Goal: Task Accomplishment & Management: Use online tool/utility

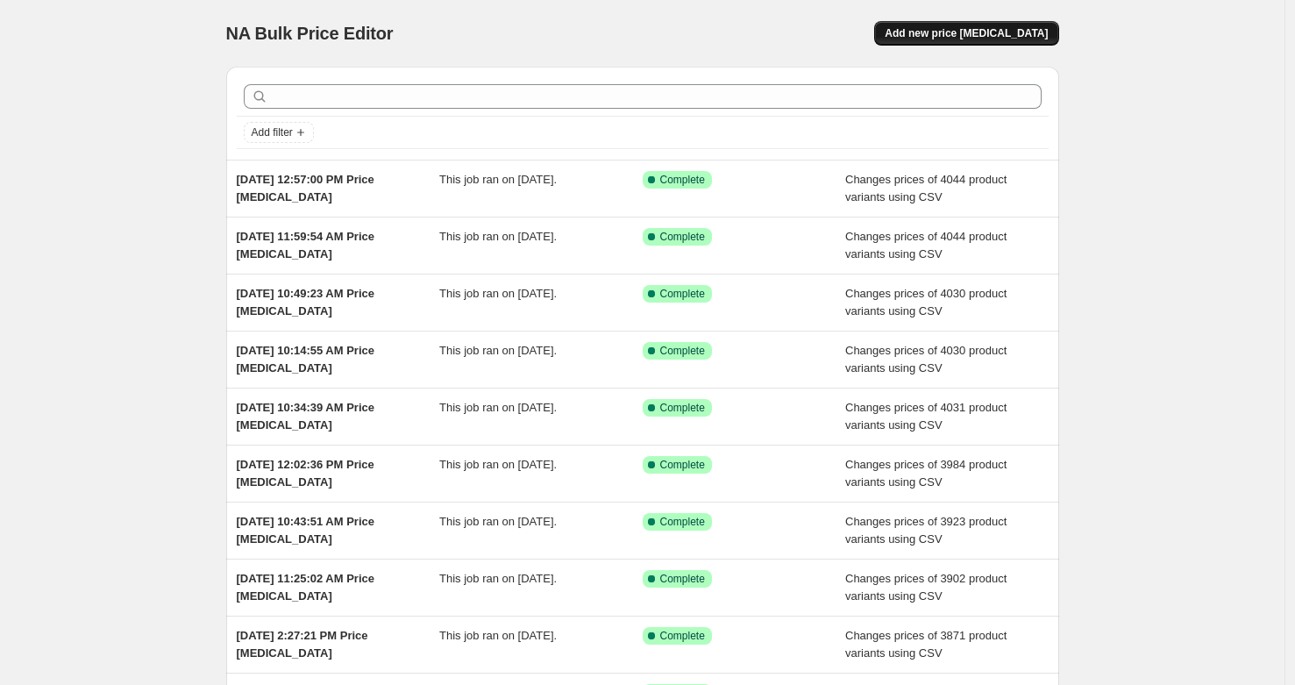
click at [1000, 33] on span "Add new price [MEDICAL_DATA]" at bounding box center [965, 33] width 163 height 14
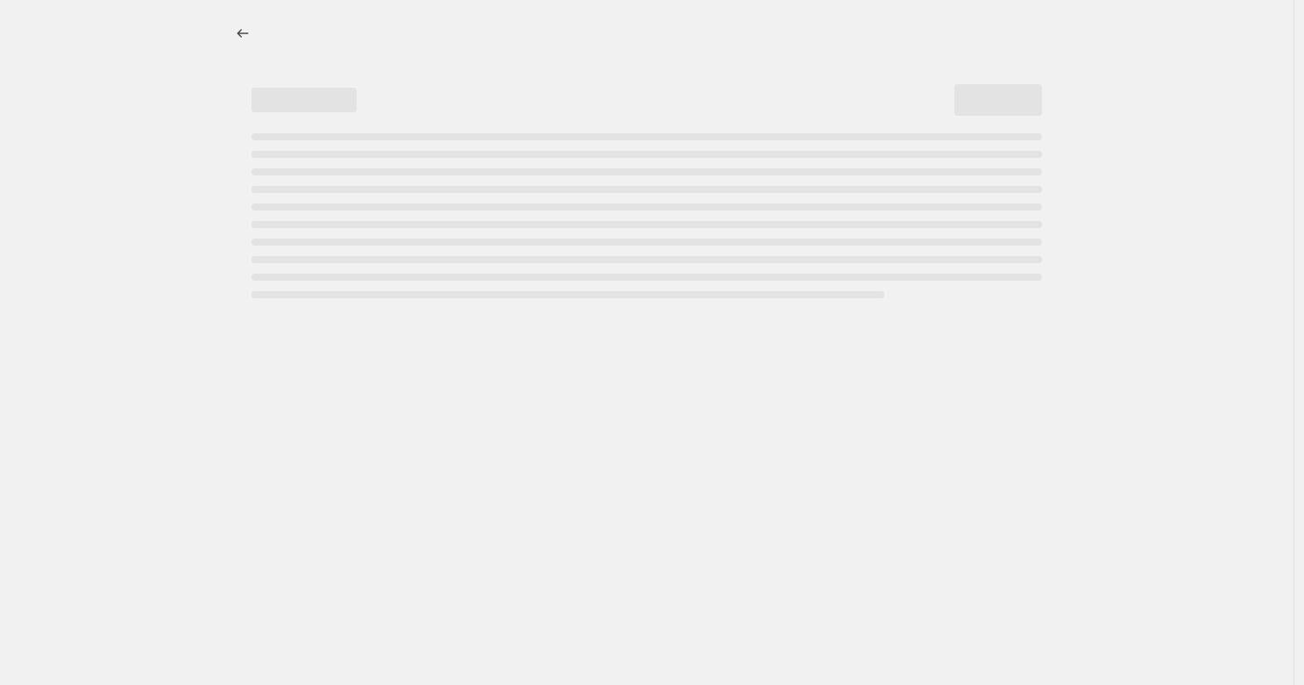
select select "percentage"
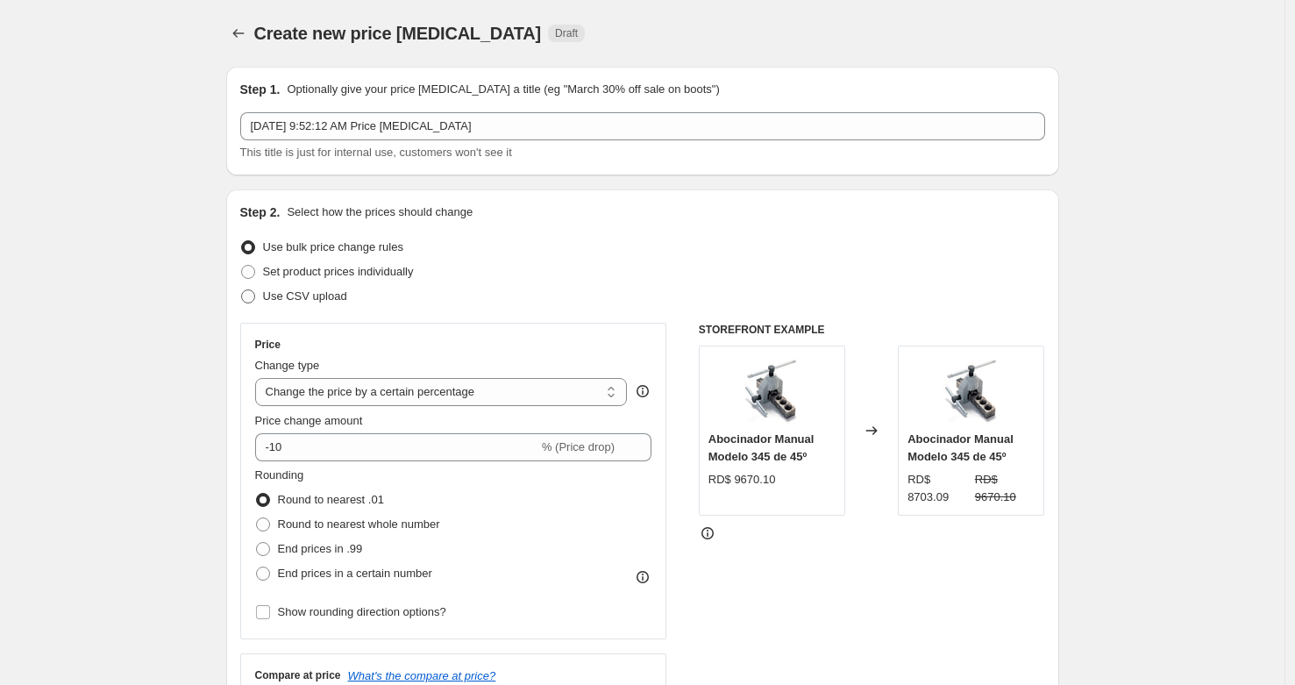
click at [303, 290] on span "Use CSV upload" at bounding box center [305, 295] width 84 height 13
click at [242, 290] on input "Use CSV upload" at bounding box center [241, 289] width 1 height 1
radio input "true"
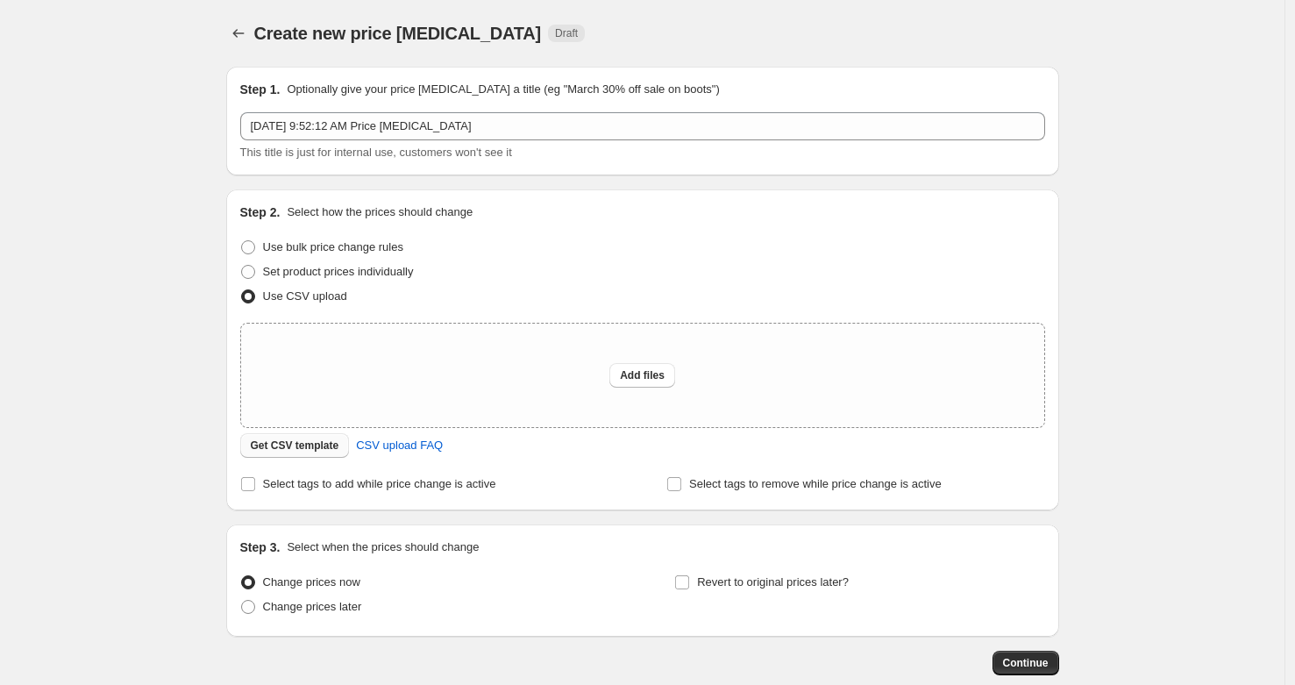
click at [330, 457] on button "Get CSV template" at bounding box center [295, 445] width 110 height 25
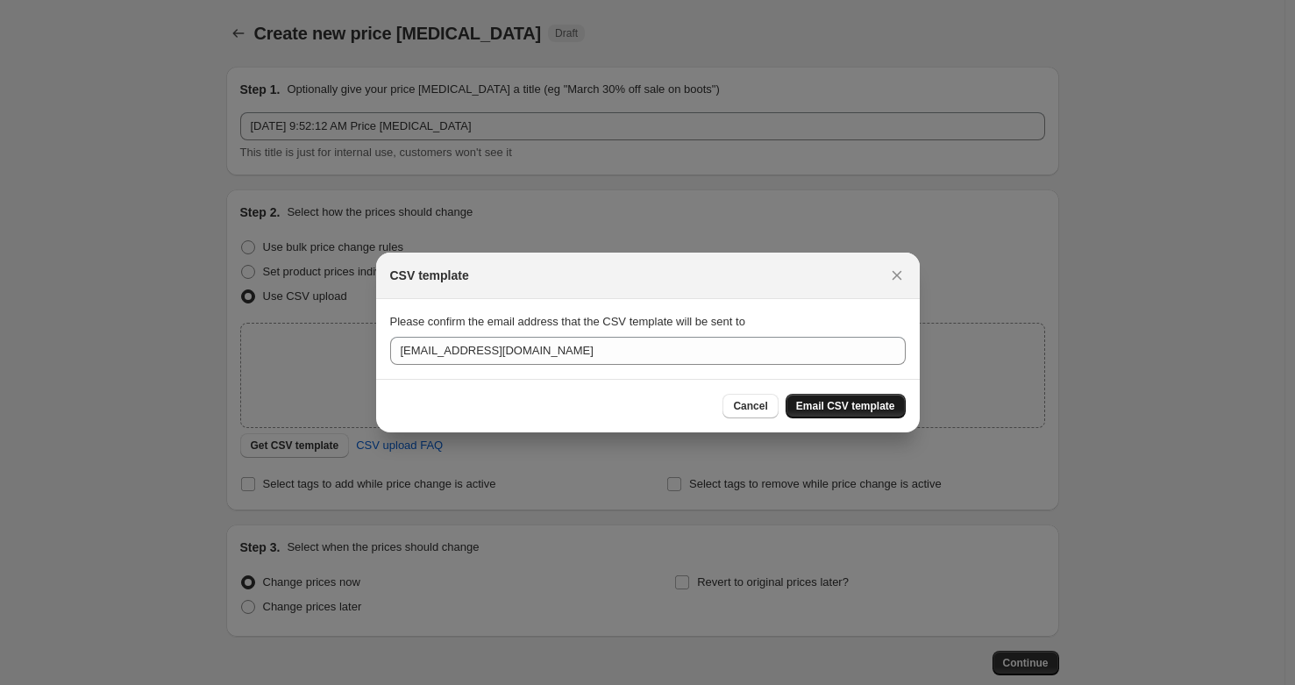
click at [832, 410] on span "Email CSV template" at bounding box center [845, 406] width 99 height 14
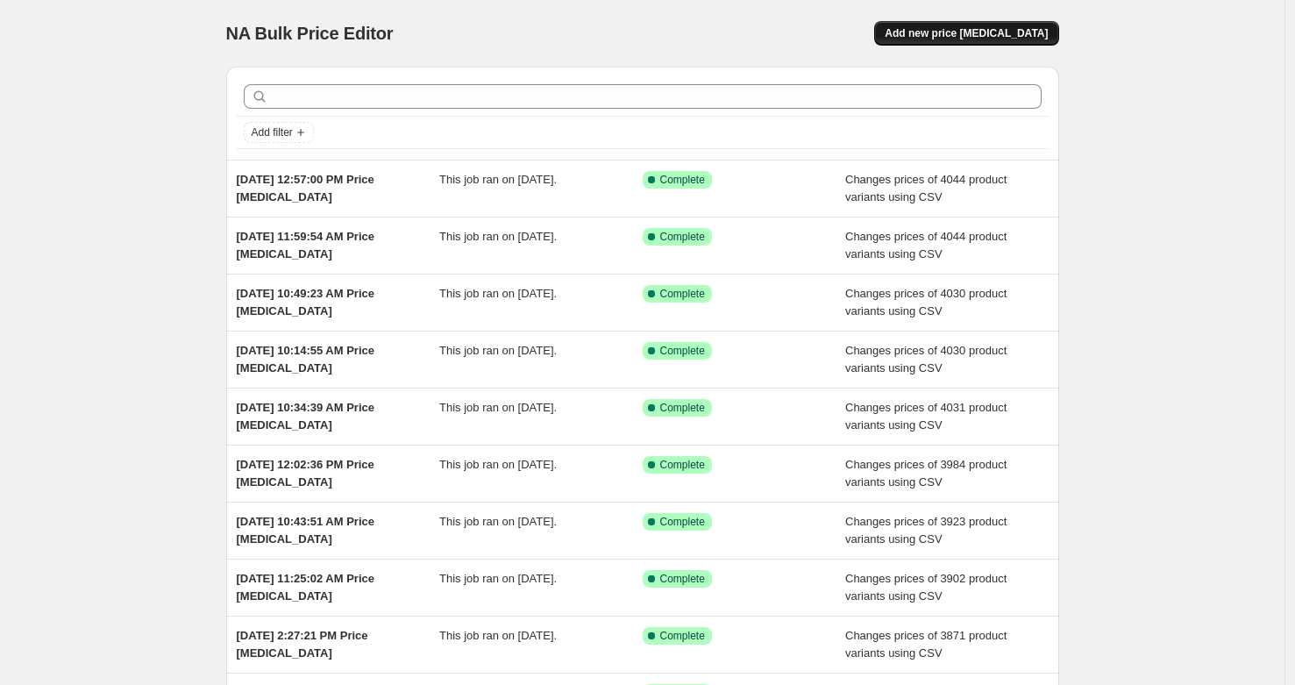
click at [948, 40] on button "Add new price [MEDICAL_DATA]" at bounding box center [966, 33] width 184 height 25
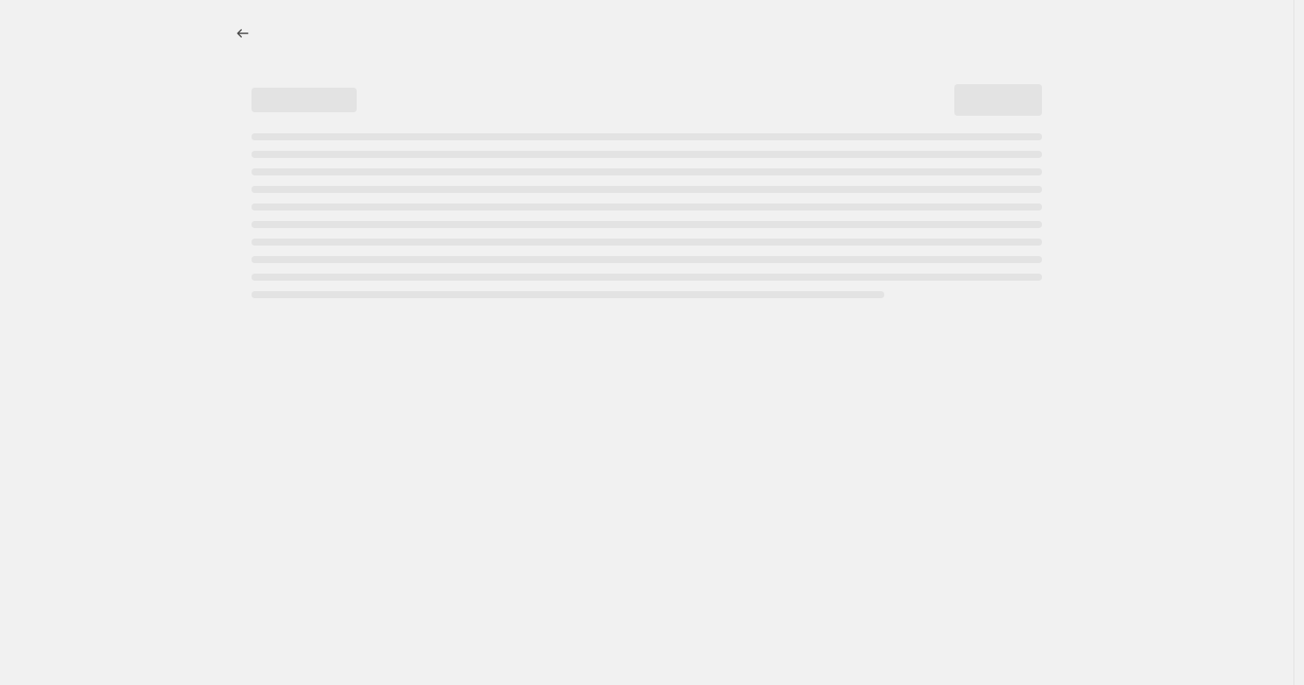
select select "percentage"
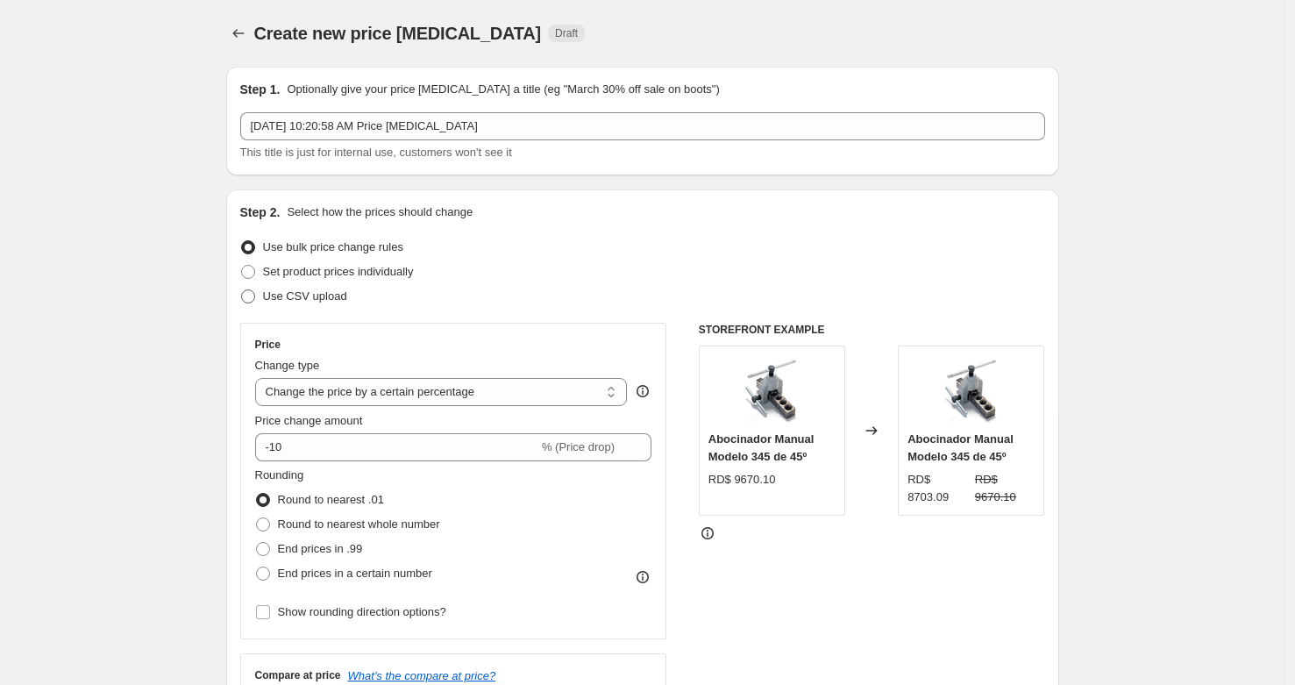
click at [315, 300] on span "Use CSV upload" at bounding box center [305, 295] width 84 height 13
click at [242, 290] on input "Use CSV upload" at bounding box center [241, 289] width 1 height 1
radio input "true"
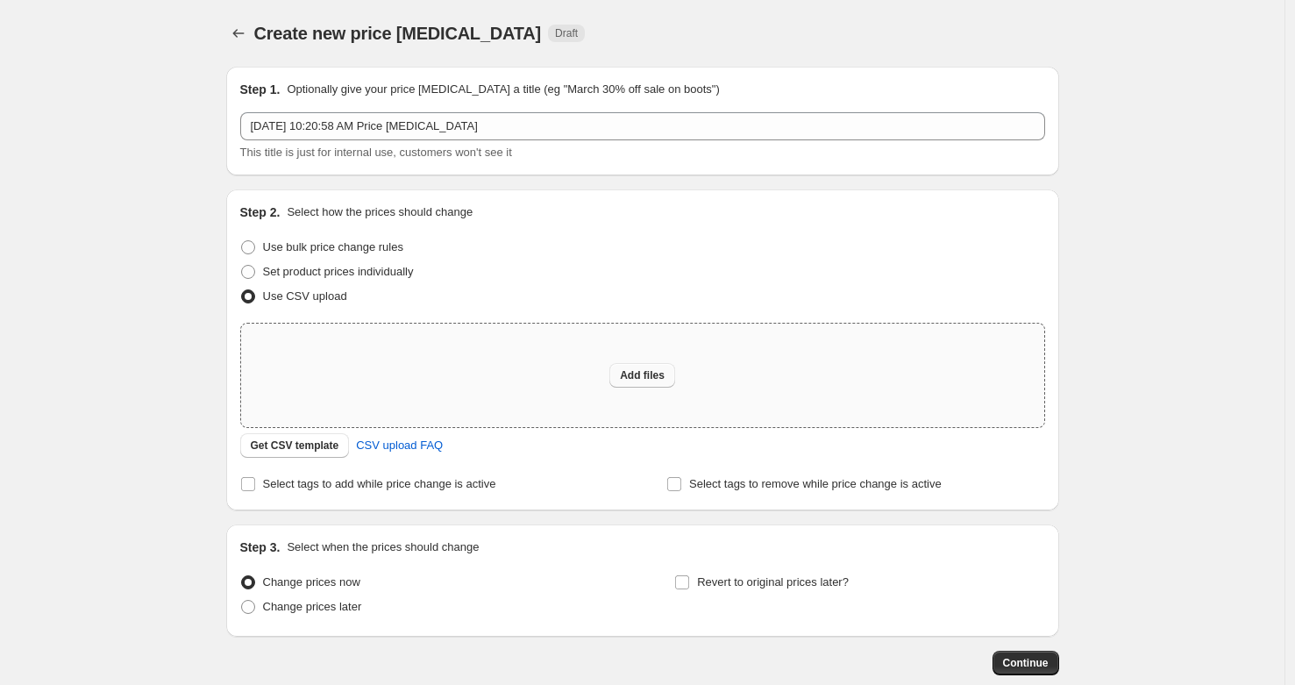
click at [633, 380] on span "Add files" at bounding box center [642, 375] width 45 height 14
type input "C:\fakepath\csv_template_user_32036 (1).csv"
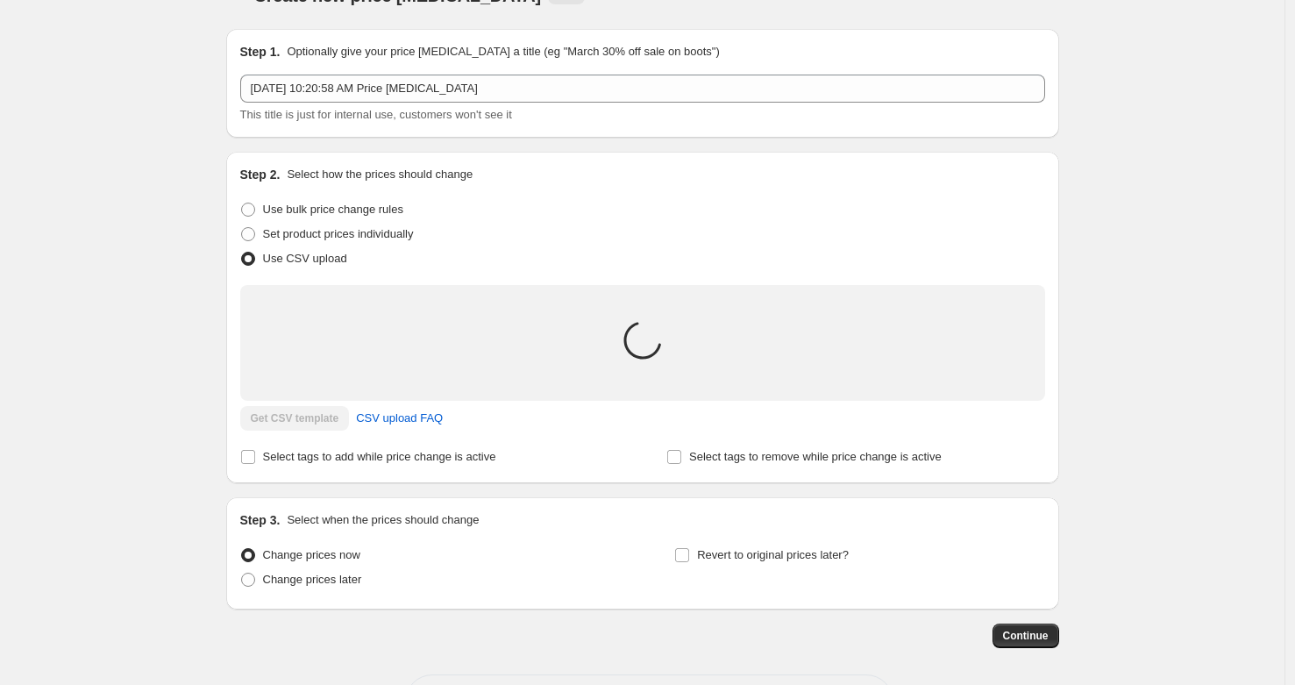
scroll to position [41, 0]
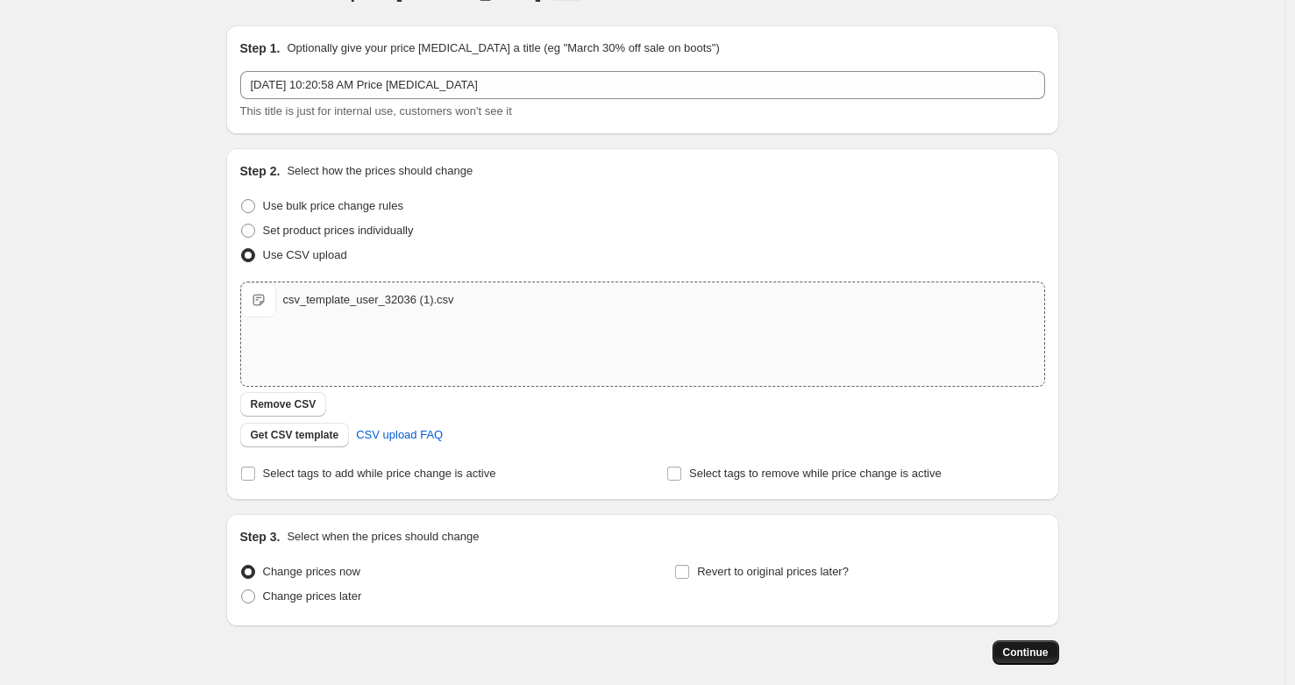
click at [1023, 657] on span "Continue" at bounding box center [1026, 652] width 46 height 14
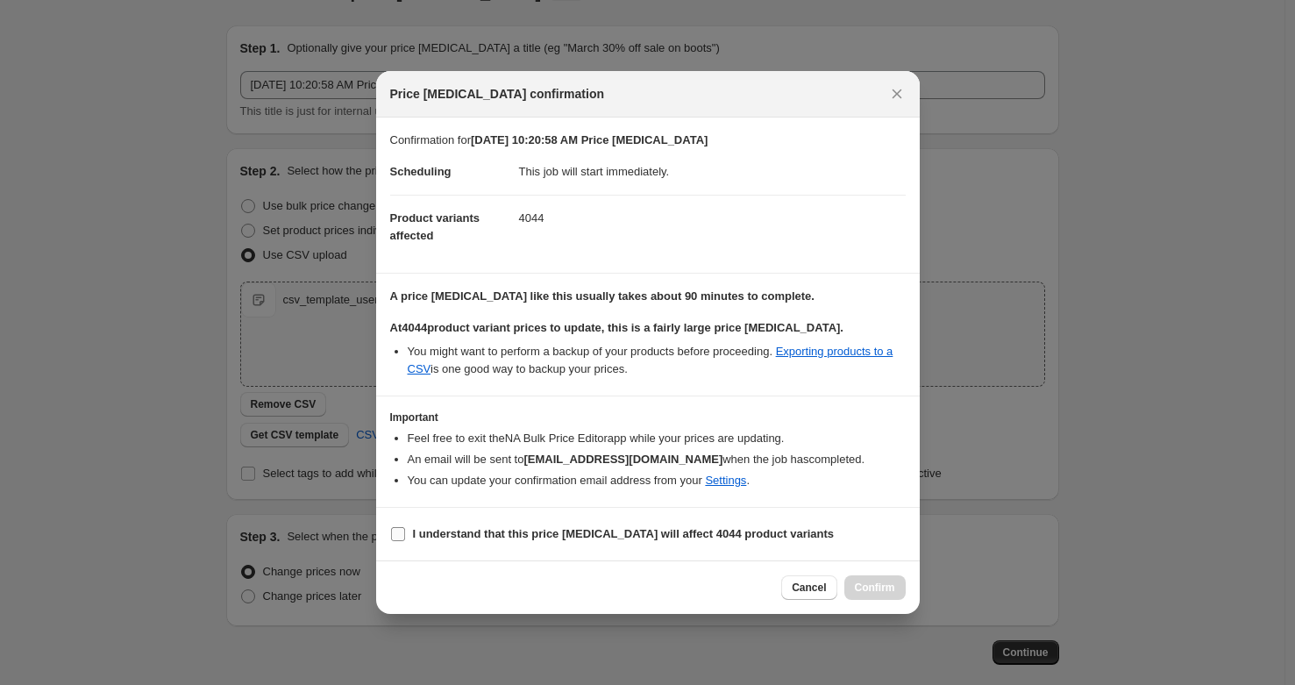
click at [487, 538] on b "I understand that this price change job will affect 4044 product variants" at bounding box center [624, 533] width 422 height 13
click at [405, 538] on input "I understand that this price change job will affect 4044 product variants" at bounding box center [398, 534] width 14 height 14
checkbox input "true"
click at [877, 586] on span "Confirm" at bounding box center [875, 587] width 40 height 14
